Goal: Transaction & Acquisition: Purchase product/service

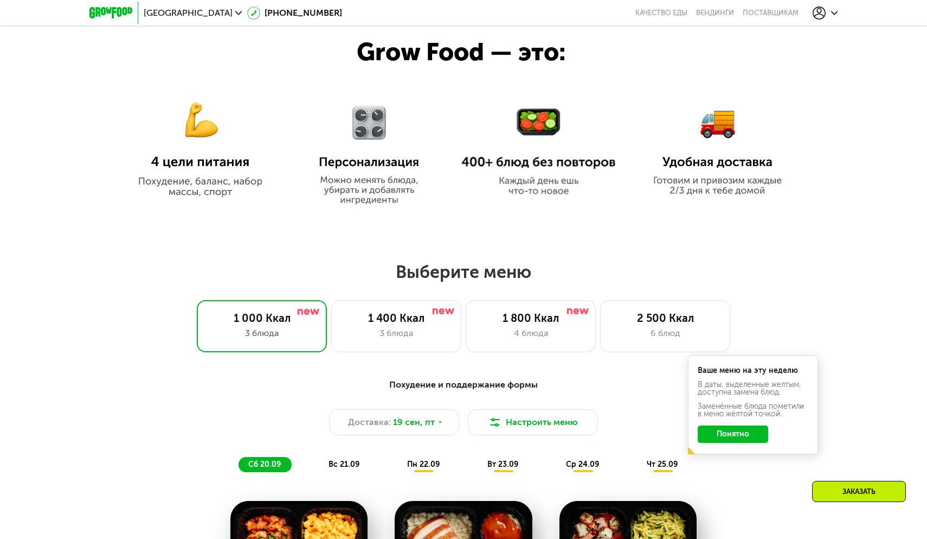
scroll to position [589, 0]
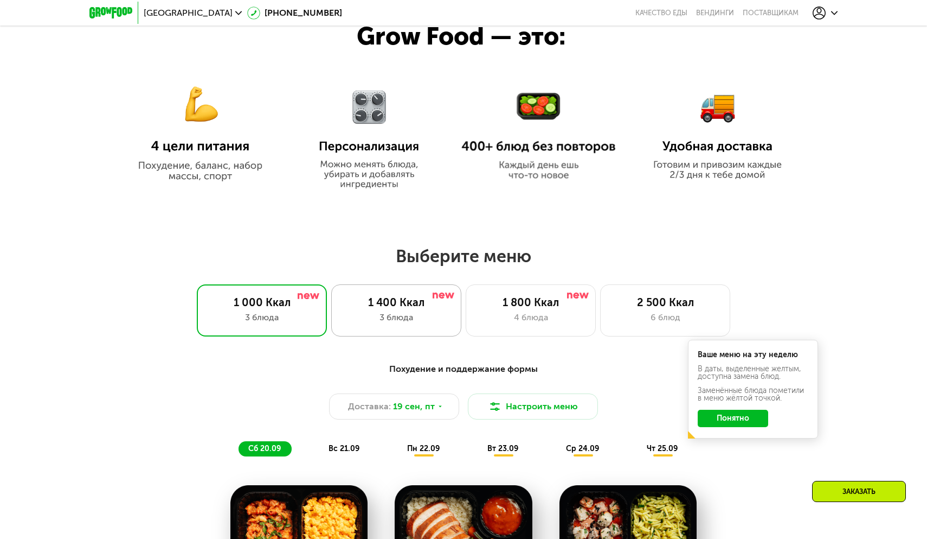
click at [428, 311] on div "3 блюда" at bounding box center [396, 317] width 107 height 13
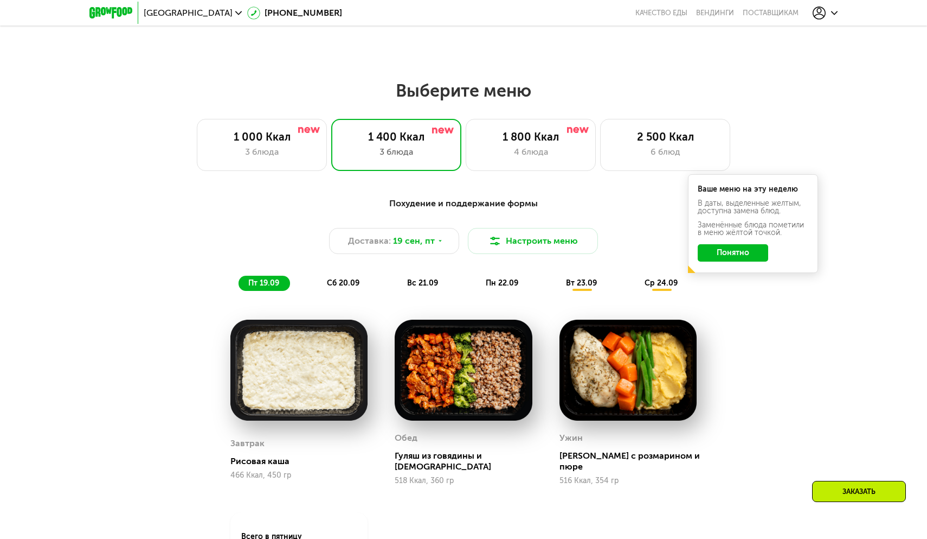
scroll to position [743, 0]
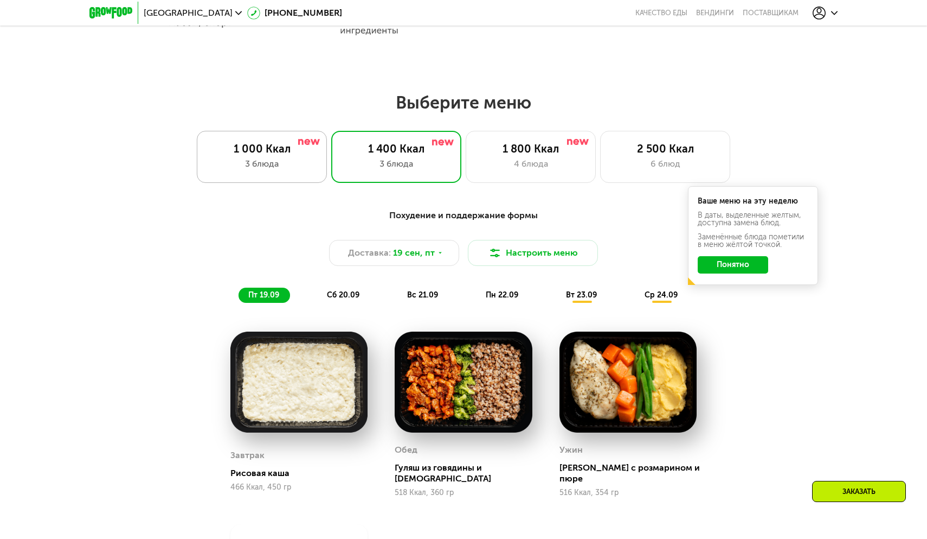
click at [286, 167] on div "3 блюда" at bounding box center [261, 163] width 107 height 13
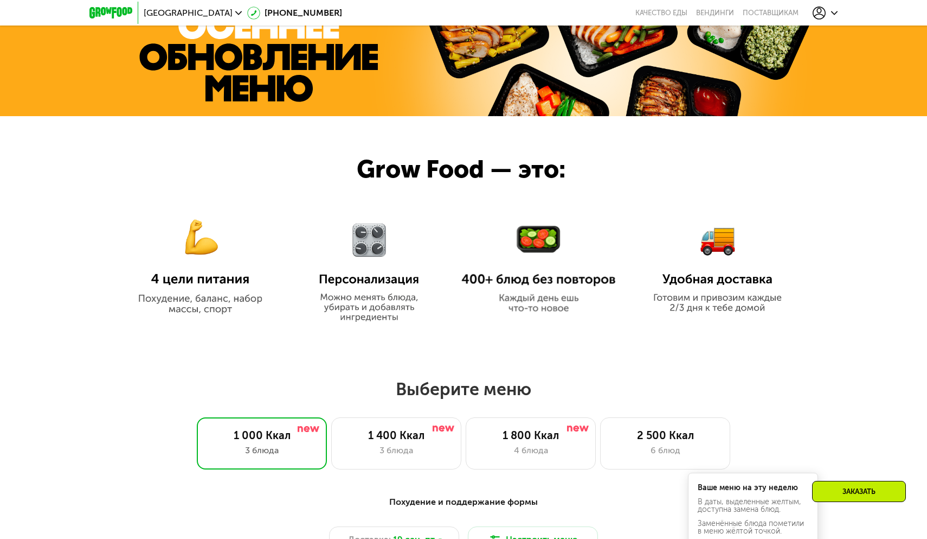
scroll to position [597, 0]
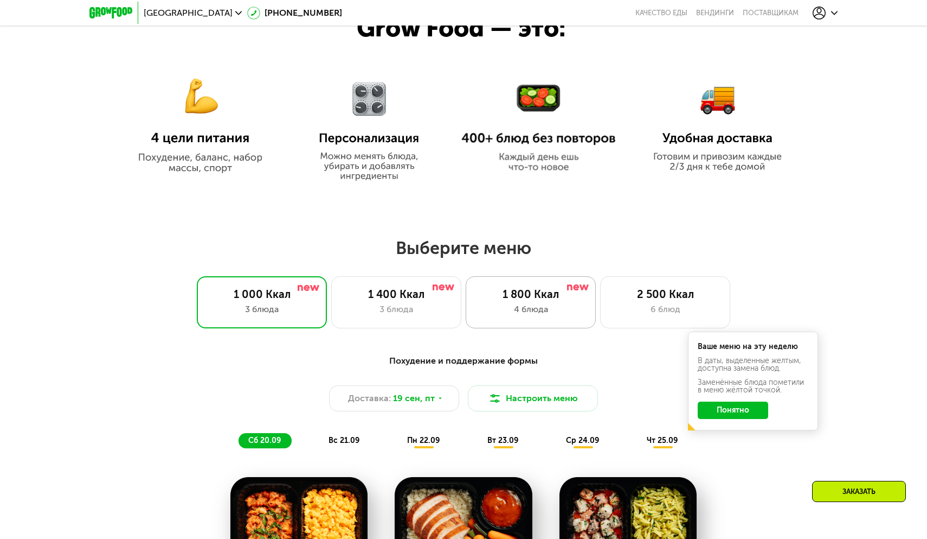
click at [556, 295] on div "1 800 Ккал" at bounding box center [530, 293] width 107 height 13
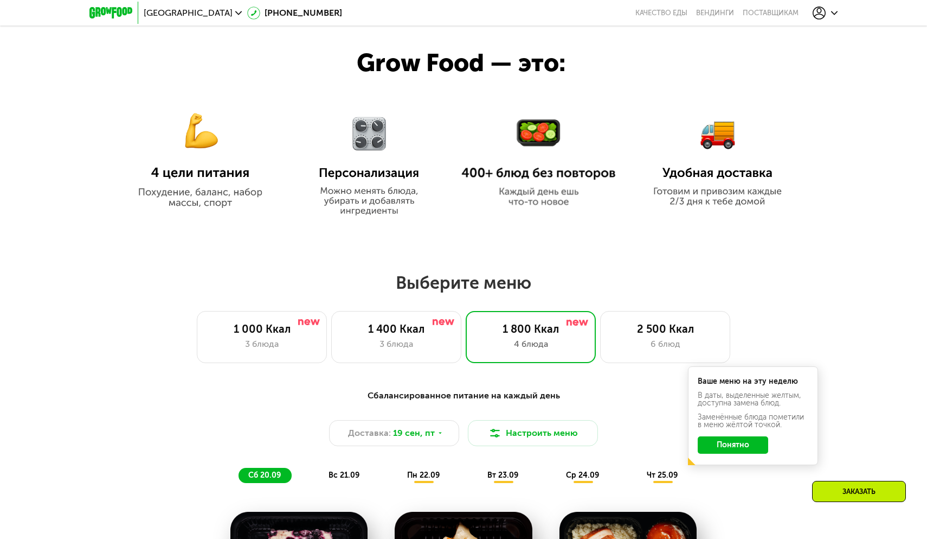
scroll to position [534, 0]
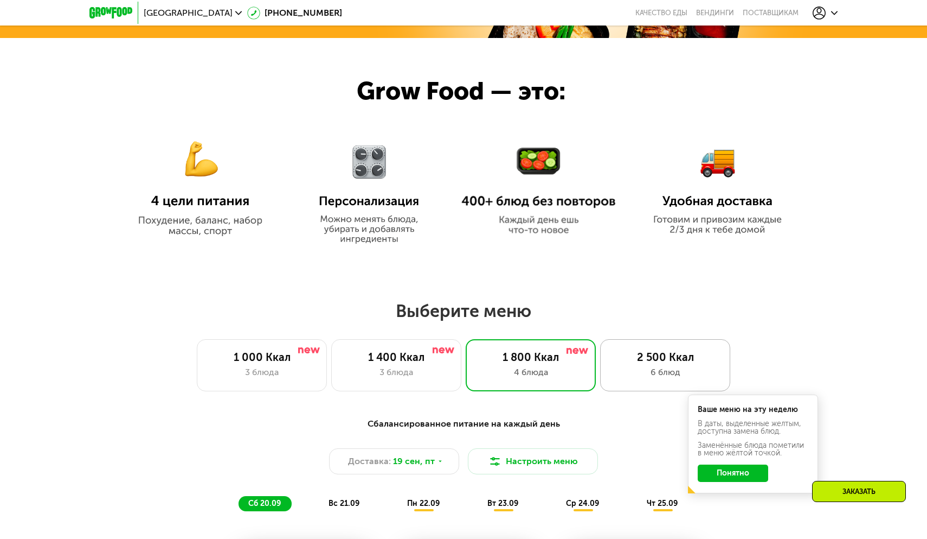
click at [643, 348] on div "2 500 Ккал 6 блюд" at bounding box center [665, 365] width 130 height 52
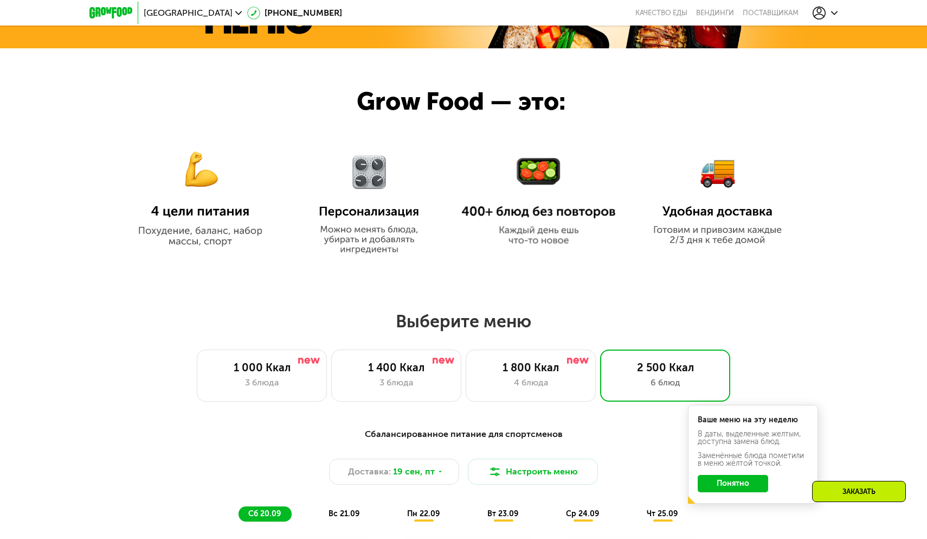
scroll to position [580, 0]
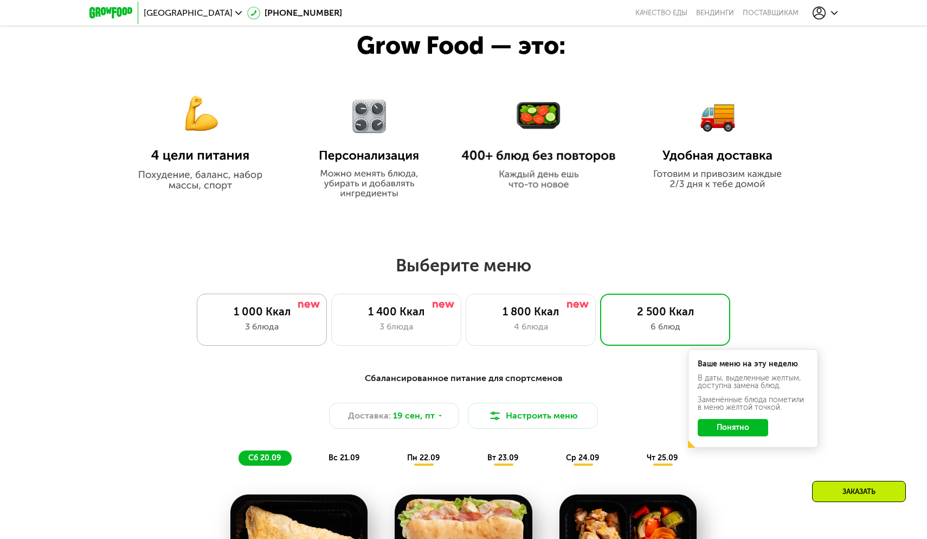
click at [295, 321] on div "3 блюда" at bounding box center [261, 326] width 107 height 13
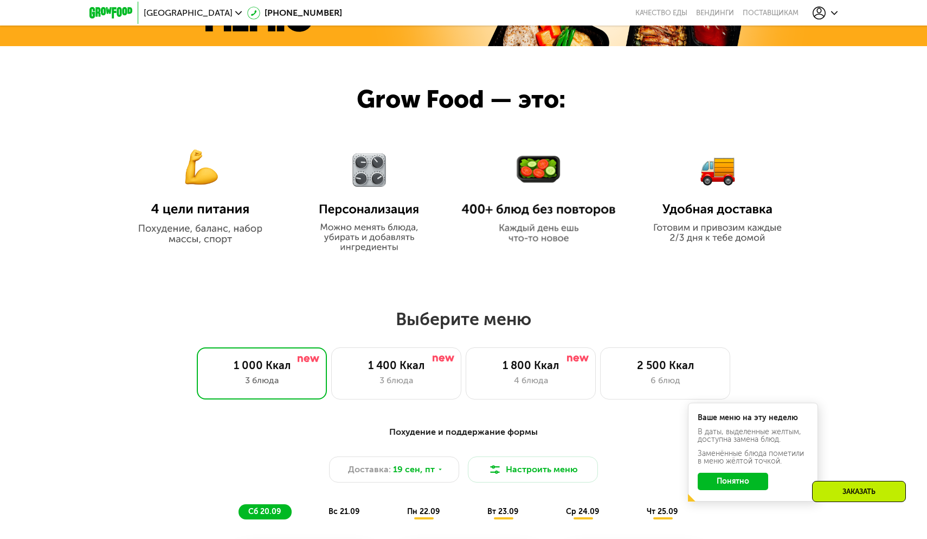
scroll to position [604, 0]
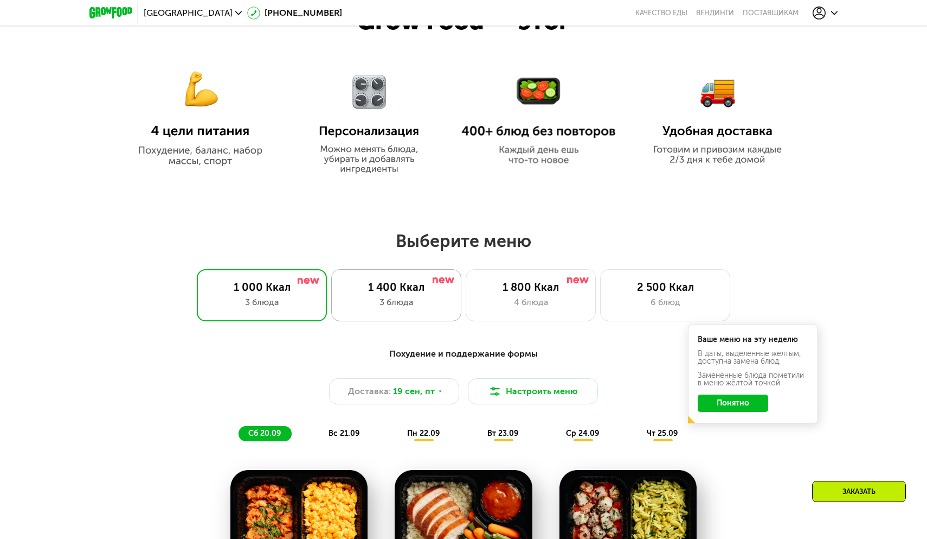
click at [420, 286] on div "1 400 Ккал" at bounding box center [396, 286] width 107 height 13
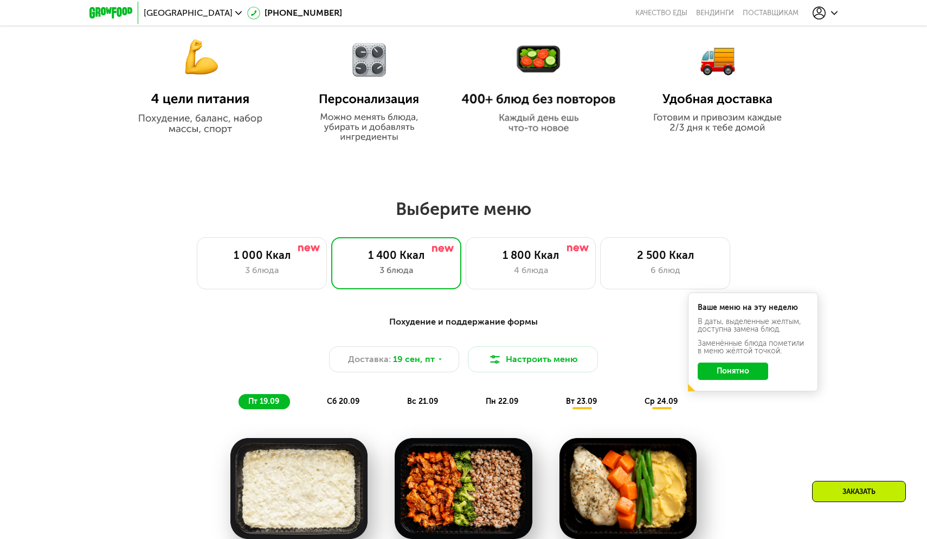
scroll to position [635, 0]
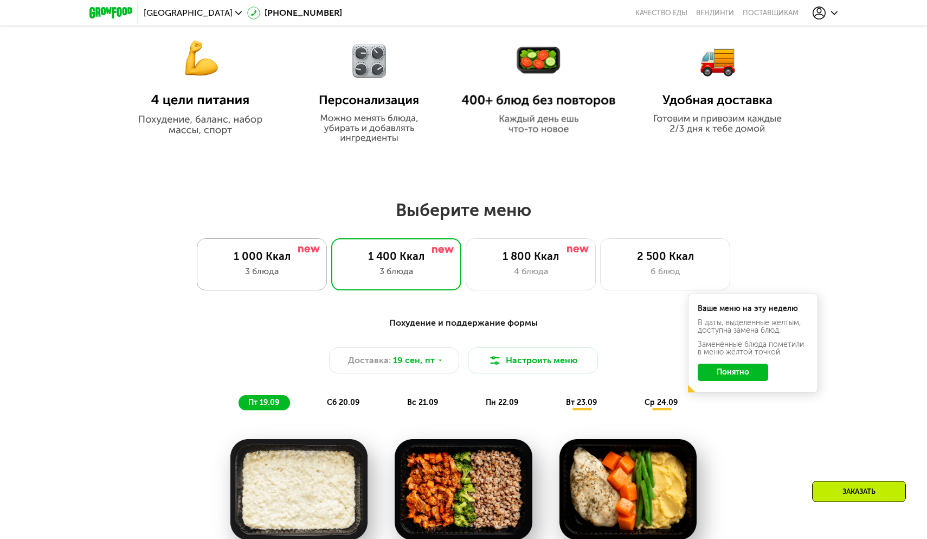
click at [302, 274] on div "3 блюда" at bounding box center [261, 271] width 107 height 13
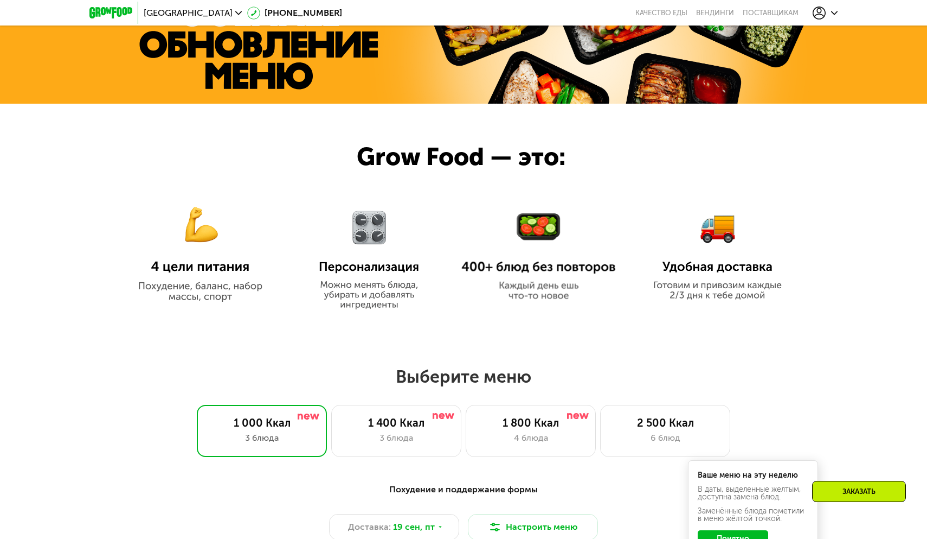
scroll to position [462, 0]
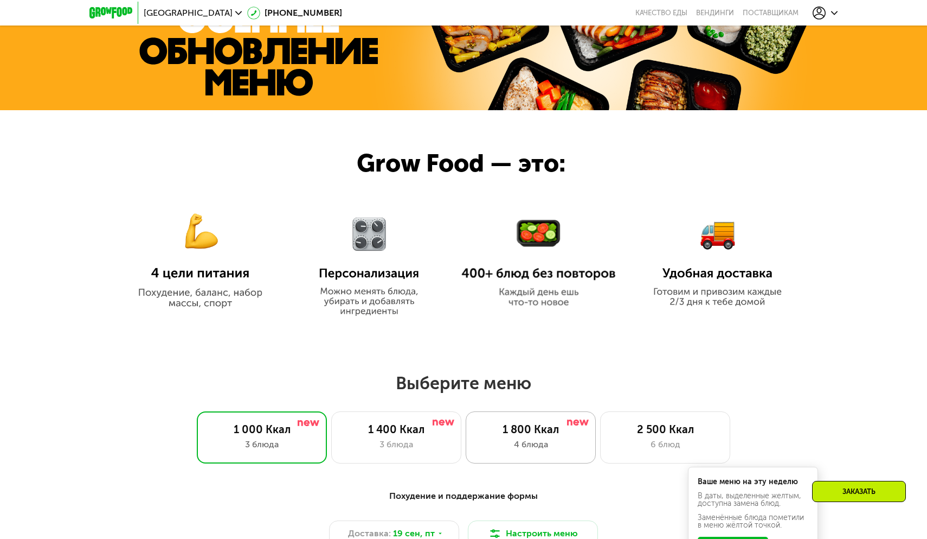
click at [490, 427] on div "1 800 Ккал" at bounding box center [530, 429] width 107 height 13
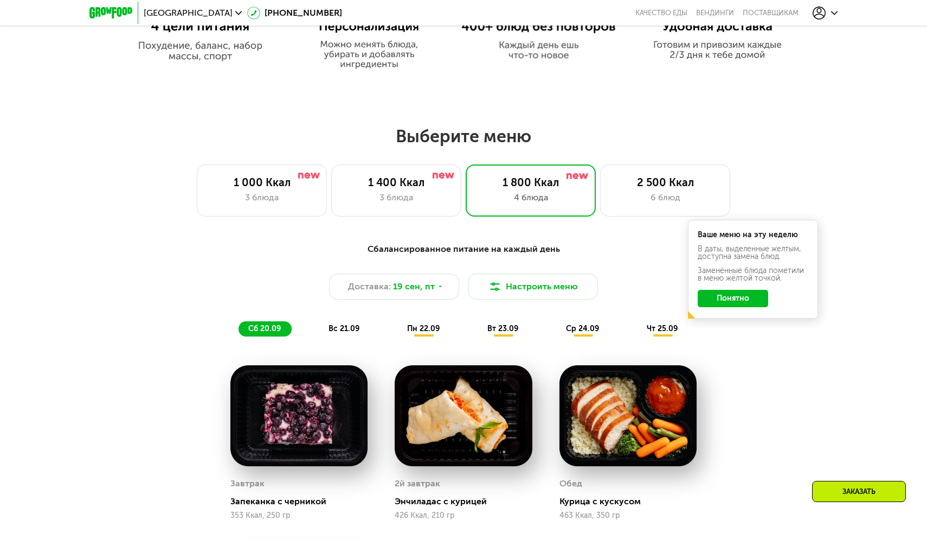
scroll to position [694, 0]
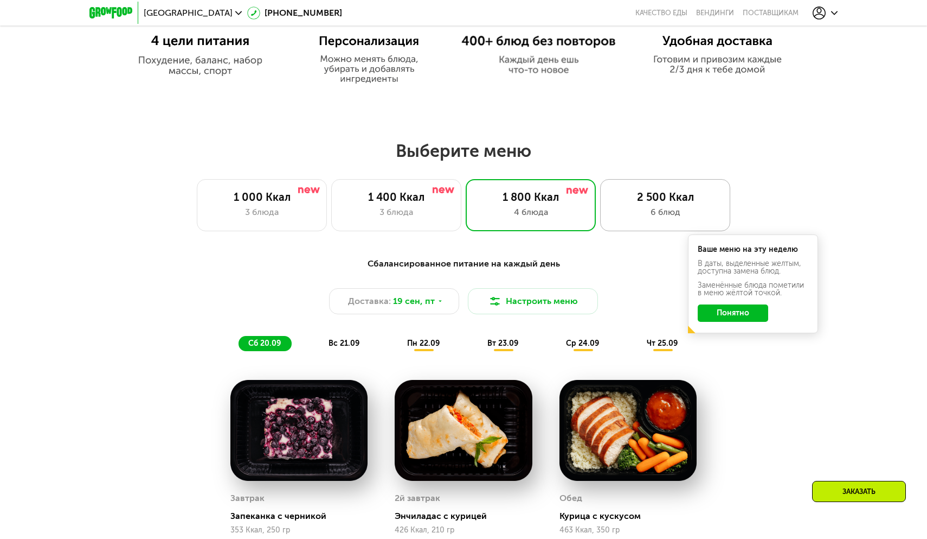
click at [656, 215] on div "6 блюд" at bounding box center [665, 212] width 107 height 13
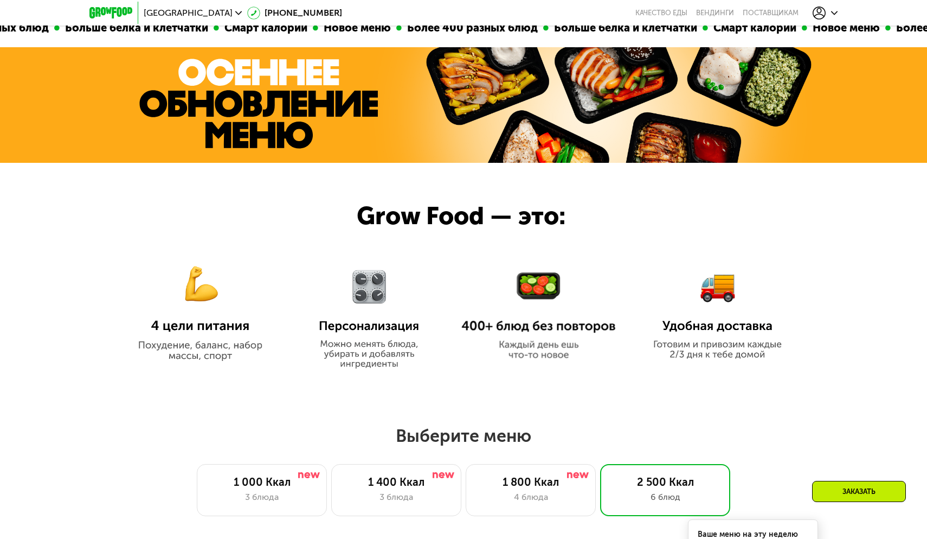
scroll to position [403, 0]
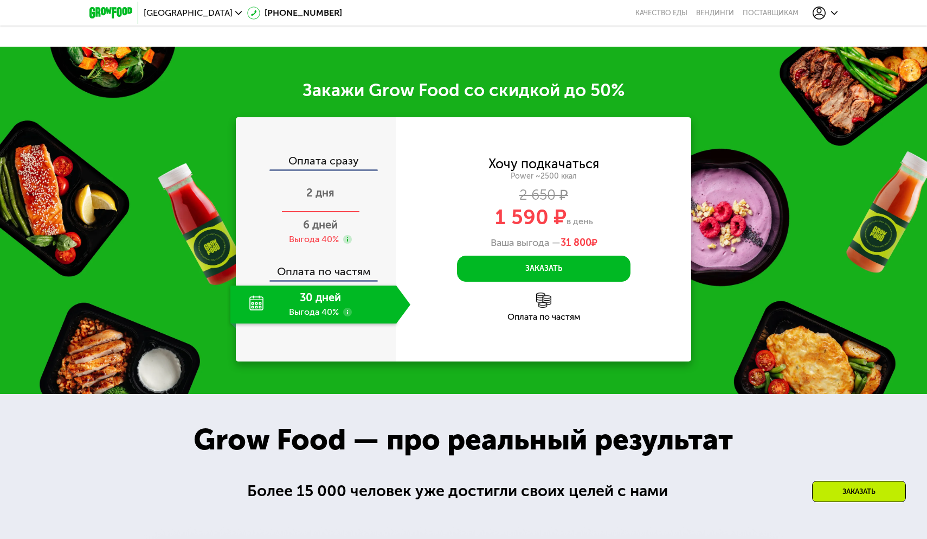
click at [340, 201] on div "2 дня" at bounding box center [321, 194] width 180 height 38
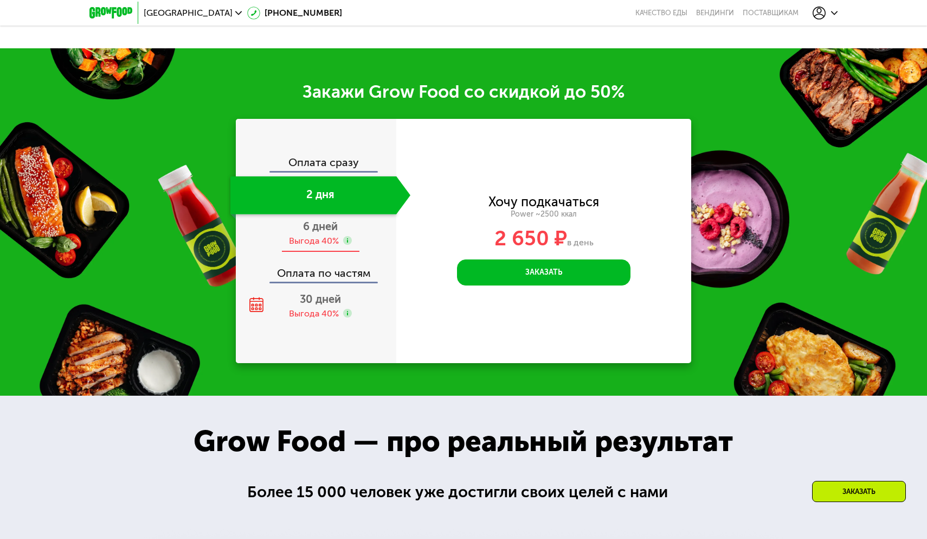
scroll to position [1568, 0]
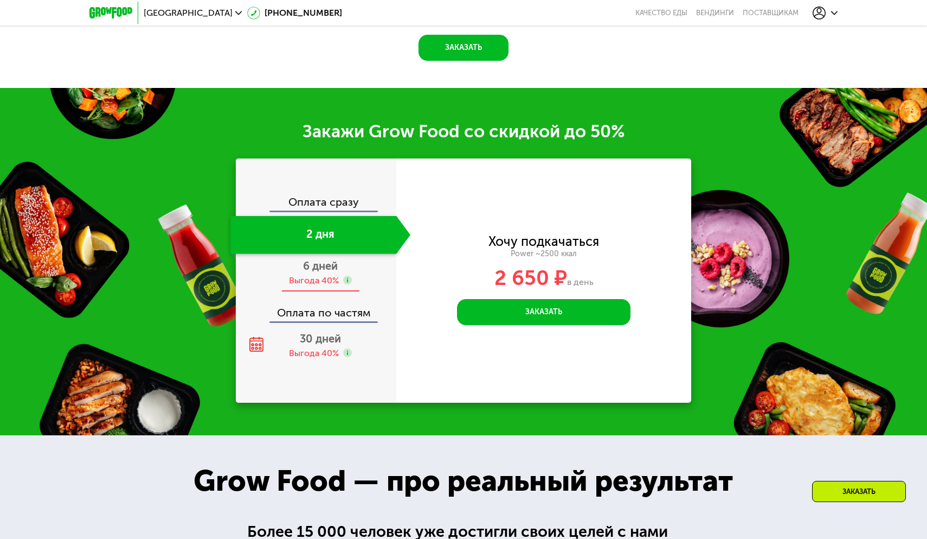
click at [332, 274] on div "Выгода 40%" at bounding box center [314, 280] width 50 height 12
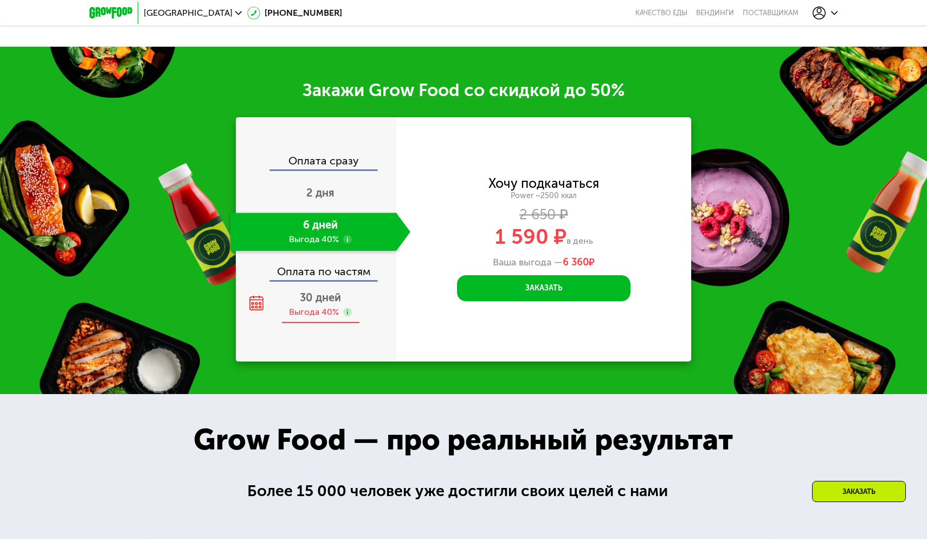
click at [324, 298] on span "30 дней" at bounding box center [320, 297] width 41 height 13
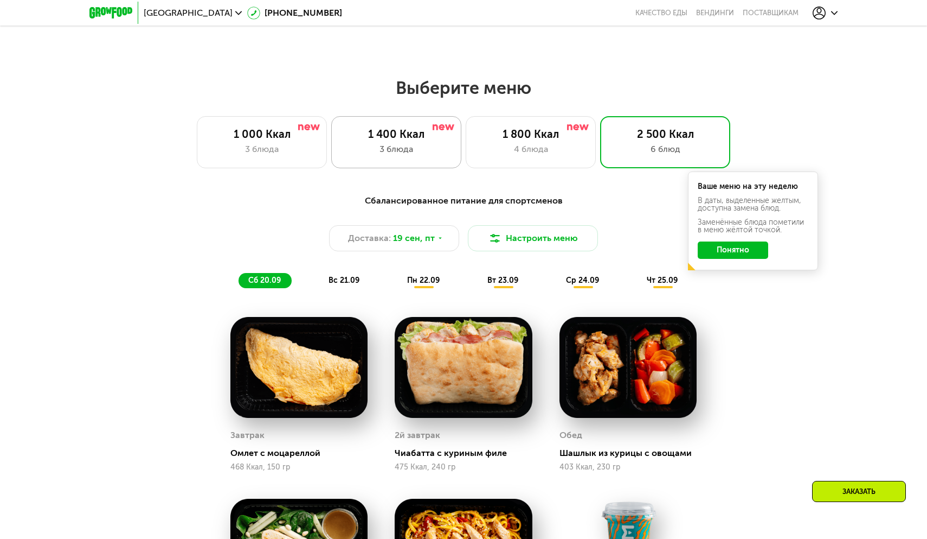
scroll to position [698, 0]
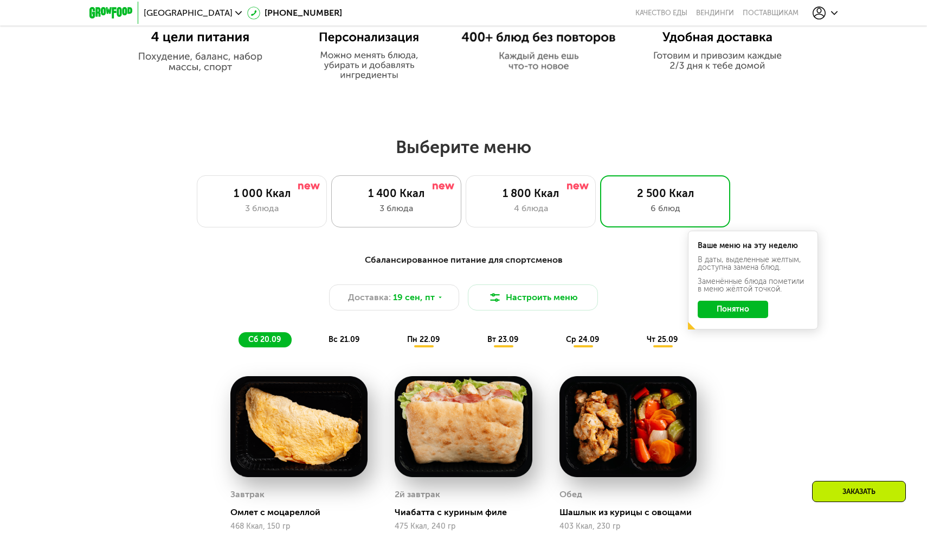
click at [335, 205] on div "1 400 Ккал 3 блюда" at bounding box center [396, 201] width 130 height 52
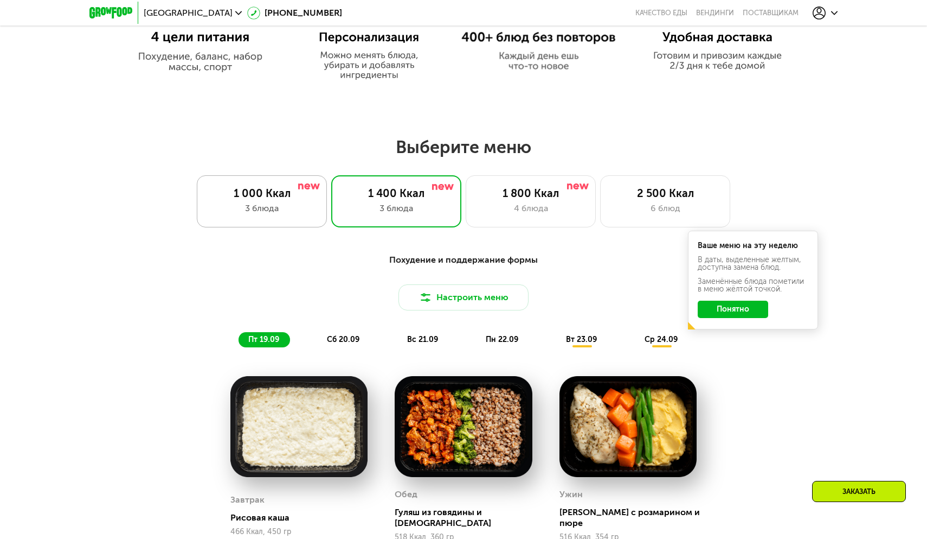
click at [305, 193] on div "1 000 Ккал" at bounding box center [261, 193] width 107 height 13
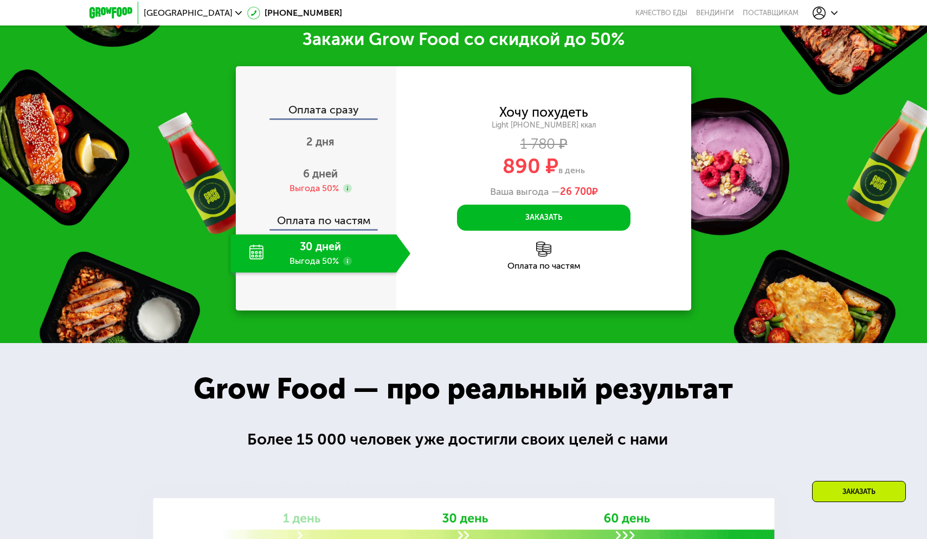
scroll to position [1423, 0]
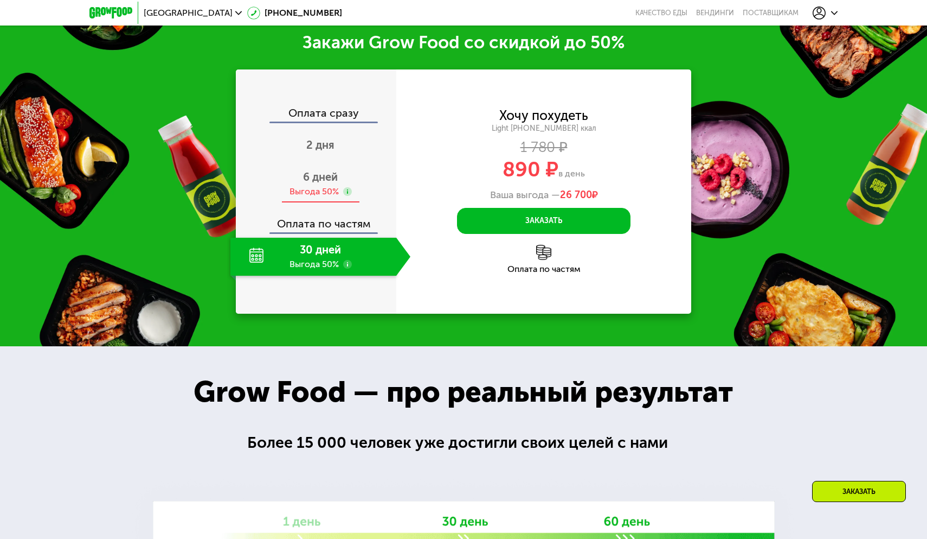
click at [335, 193] on div "Выгода 50%" at bounding box center [314, 191] width 49 height 12
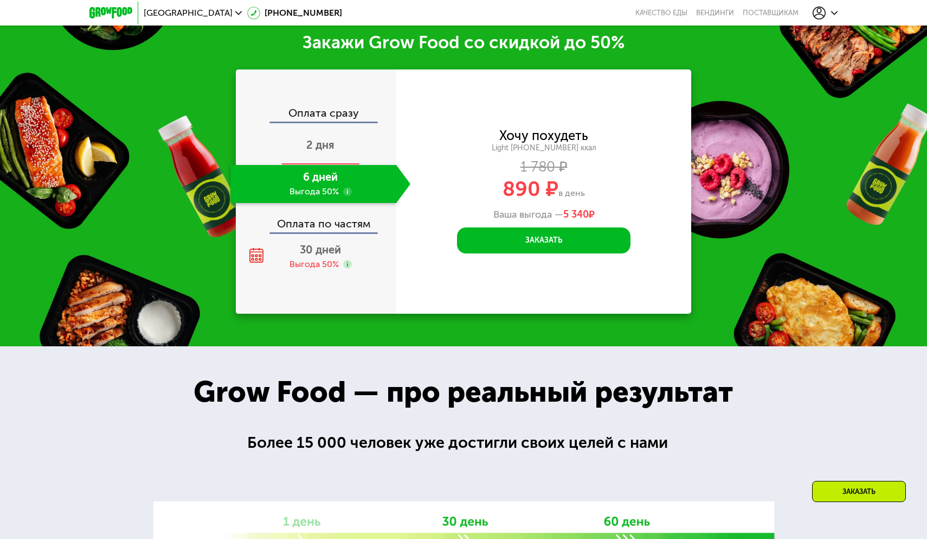
click at [327, 144] on span "2 дня" at bounding box center [320, 144] width 28 height 13
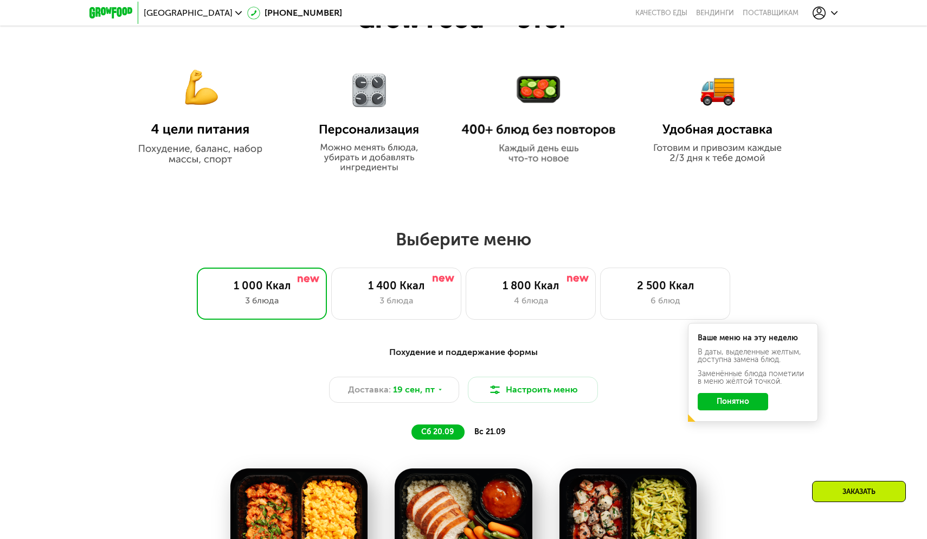
scroll to position [605, 0]
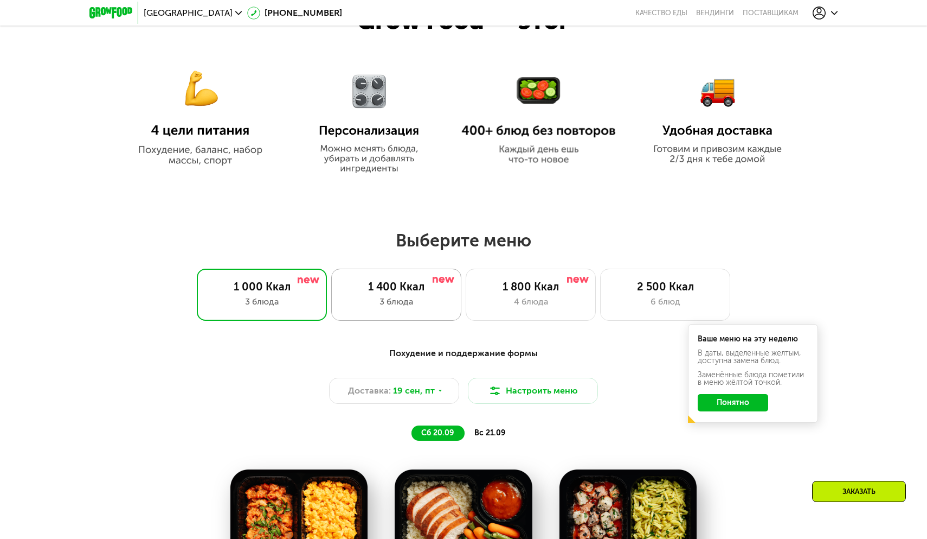
click at [420, 304] on div "3 блюда" at bounding box center [396, 301] width 107 height 13
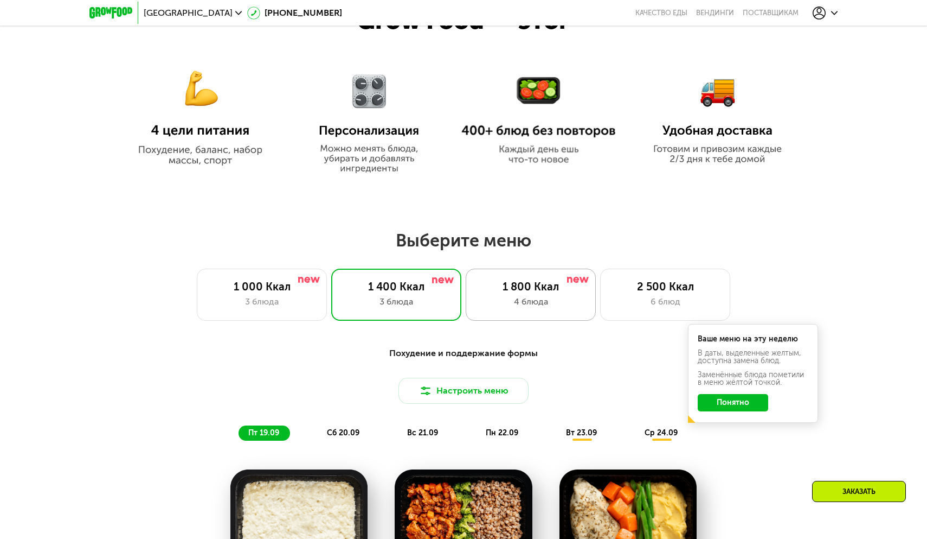
click at [534, 306] on div "4 блюда" at bounding box center [530, 301] width 107 height 13
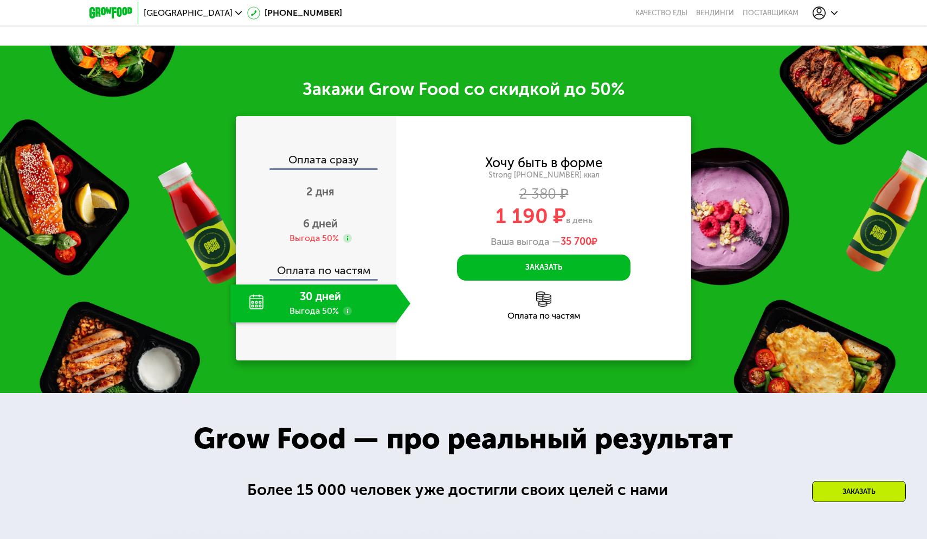
scroll to position [1458, 0]
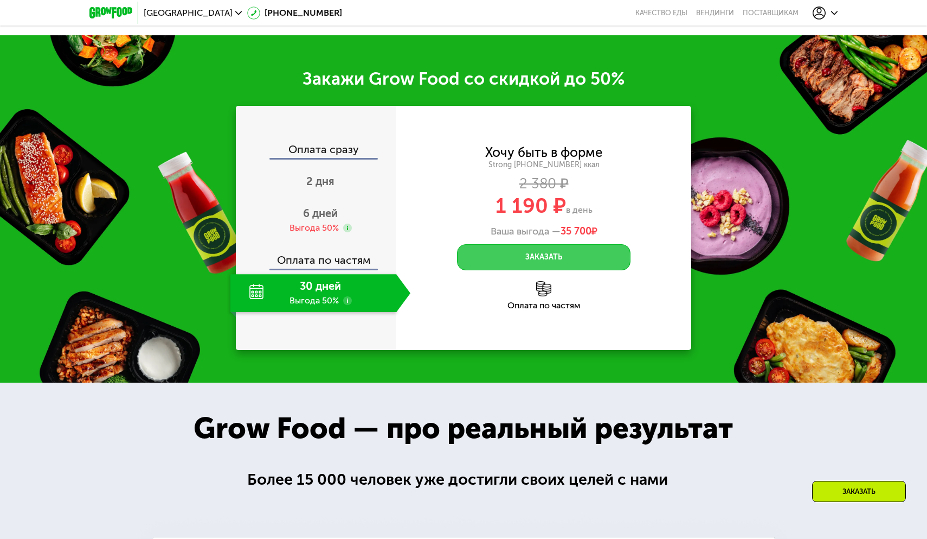
click at [532, 248] on button "Заказать" at bounding box center [544, 257] width 174 height 26
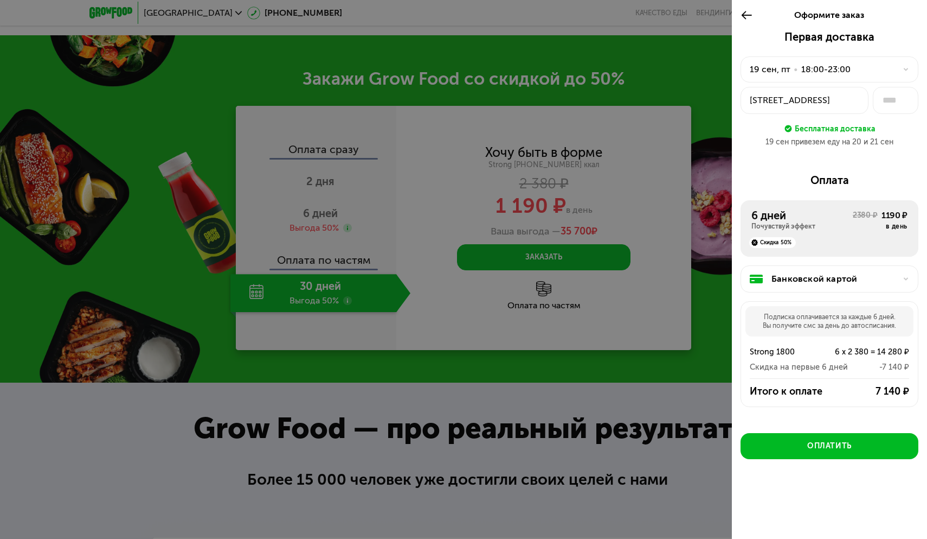
click at [580, 375] on div at bounding box center [463, 269] width 927 height 539
click at [751, 17] on icon at bounding box center [747, 15] width 12 height 13
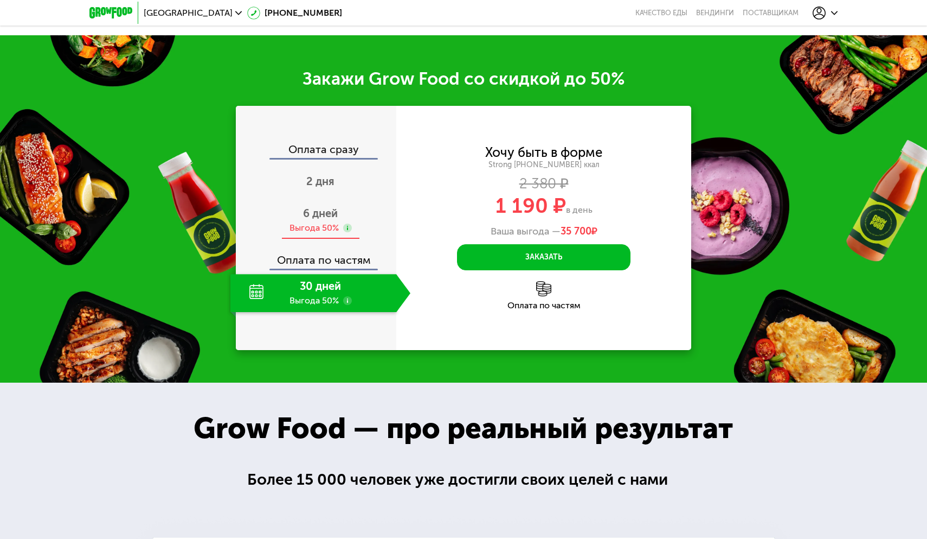
click at [319, 207] on span "6 дней" at bounding box center [320, 213] width 35 height 13
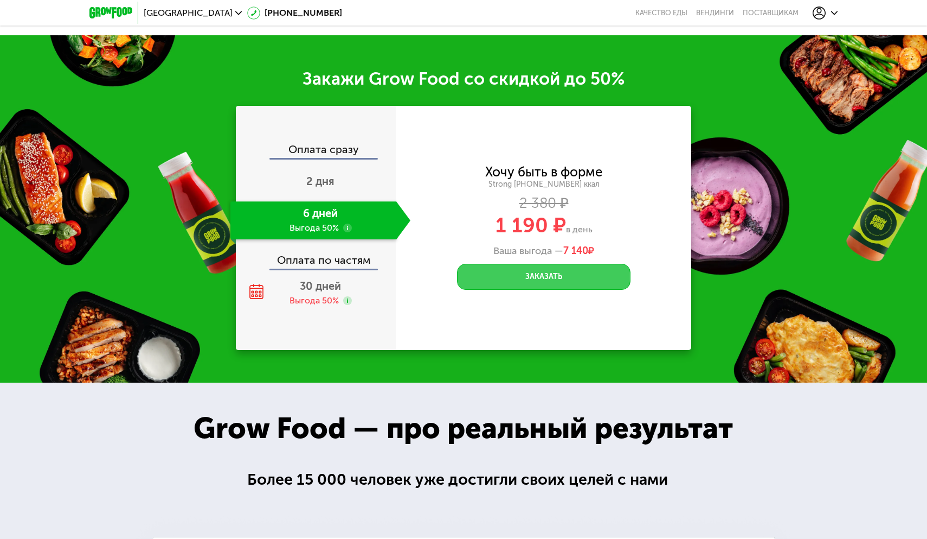
click at [514, 264] on button "Заказать" at bounding box center [544, 277] width 174 height 26
